Goal: Check status

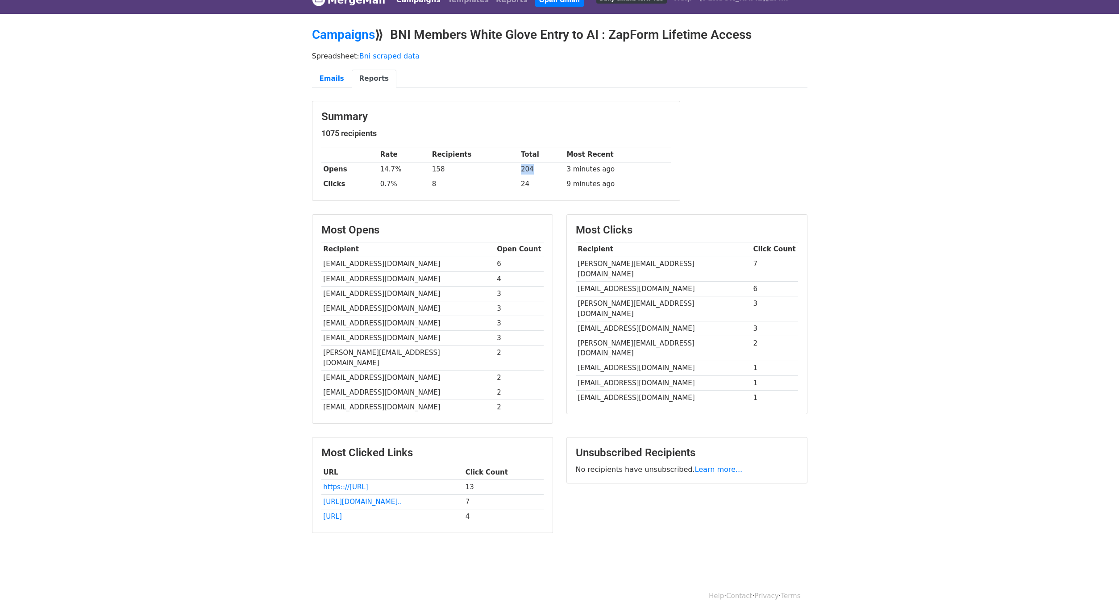
drag, startPoint x: 535, startPoint y: 169, endPoint x: 516, endPoint y: 171, distance: 19.8
click at [519, 171] on td "204" at bounding box center [542, 169] width 46 height 15
click at [553, 171] on td "204" at bounding box center [542, 169] width 46 height 15
